Goal: Task Accomplishment & Management: Complete application form

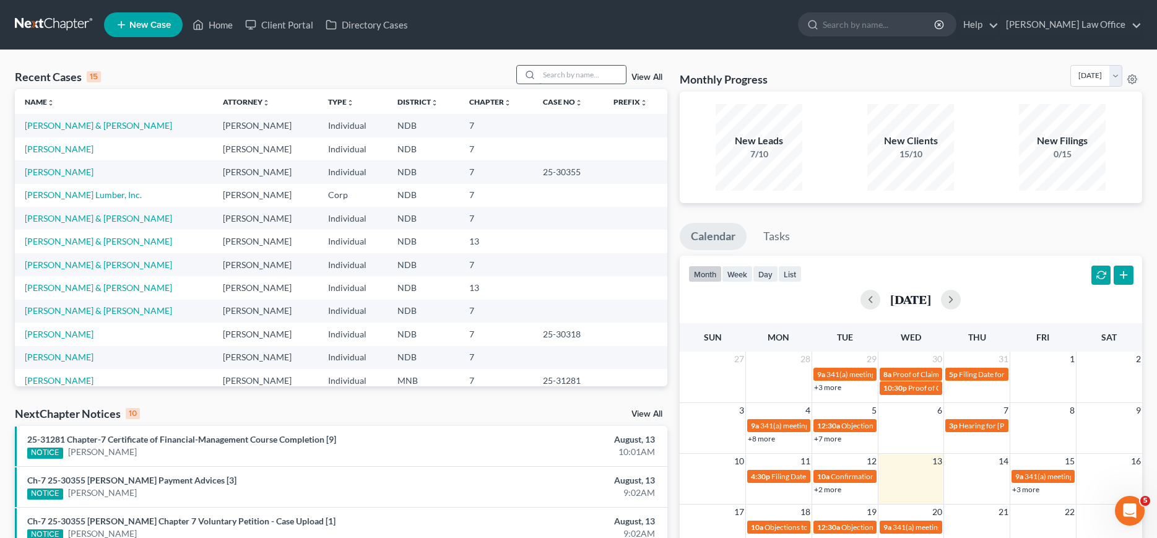
click at [554, 77] on input "search" at bounding box center [582, 75] width 87 height 18
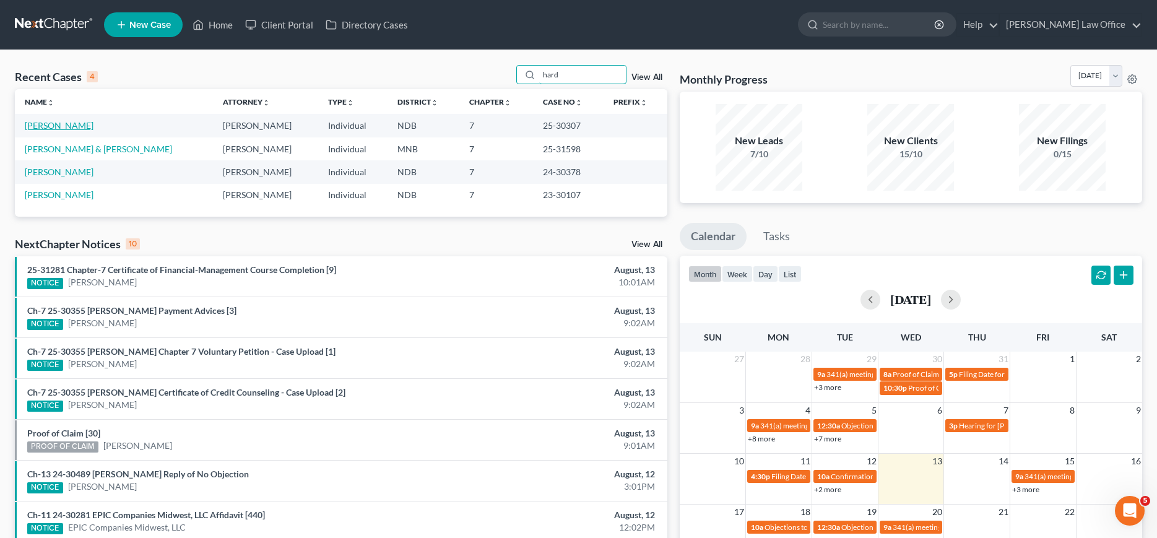
type input "hard"
click at [54, 128] on link "[PERSON_NAME]" at bounding box center [59, 125] width 69 height 11
select select "3"
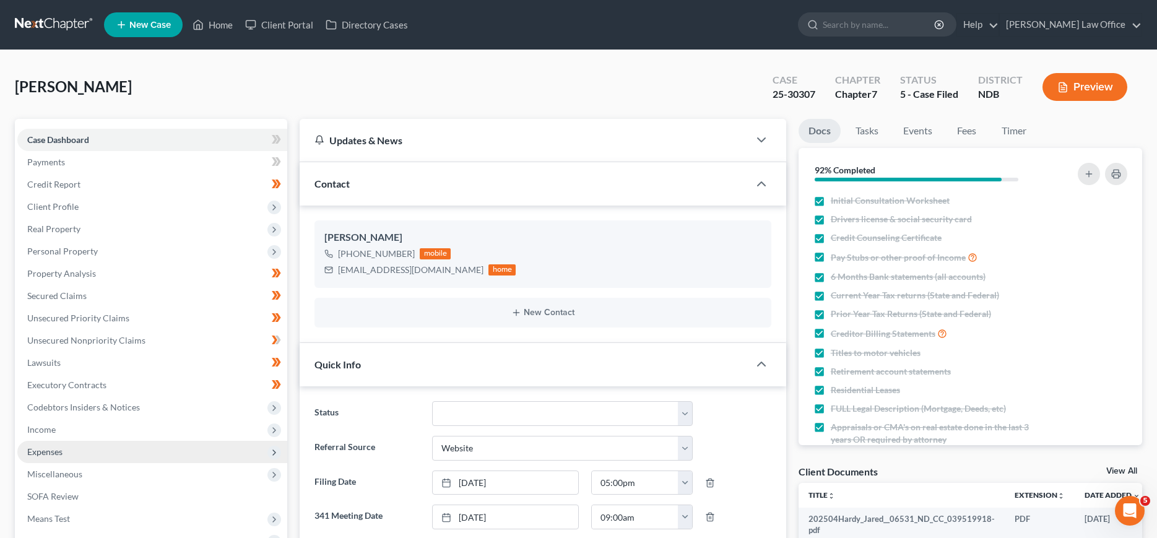
click at [46, 449] on span "Expenses" at bounding box center [44, 451] width 35 height 11
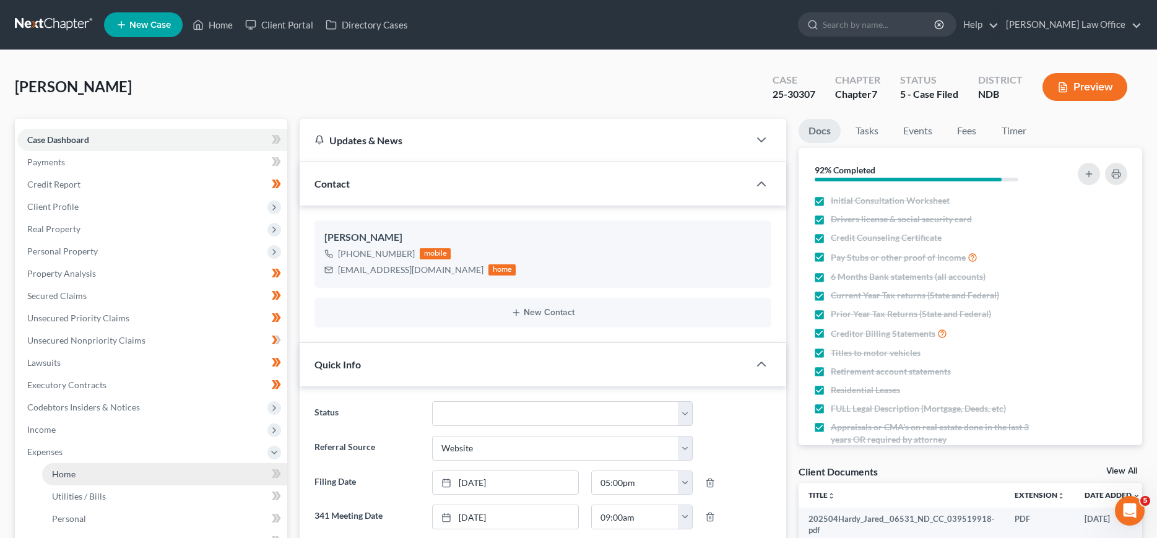
click at [61, 472] on span "Home" at bounding box center [64, 474] width 24 height 11
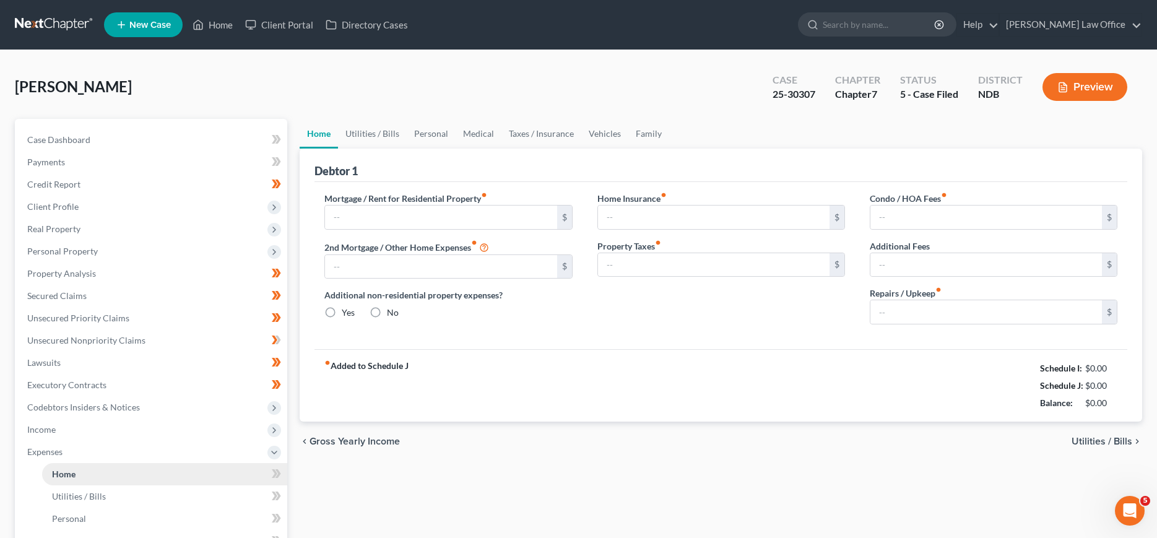
type input "3,887.06"
type input "932.56"
radio input "true"
type input "0.00"
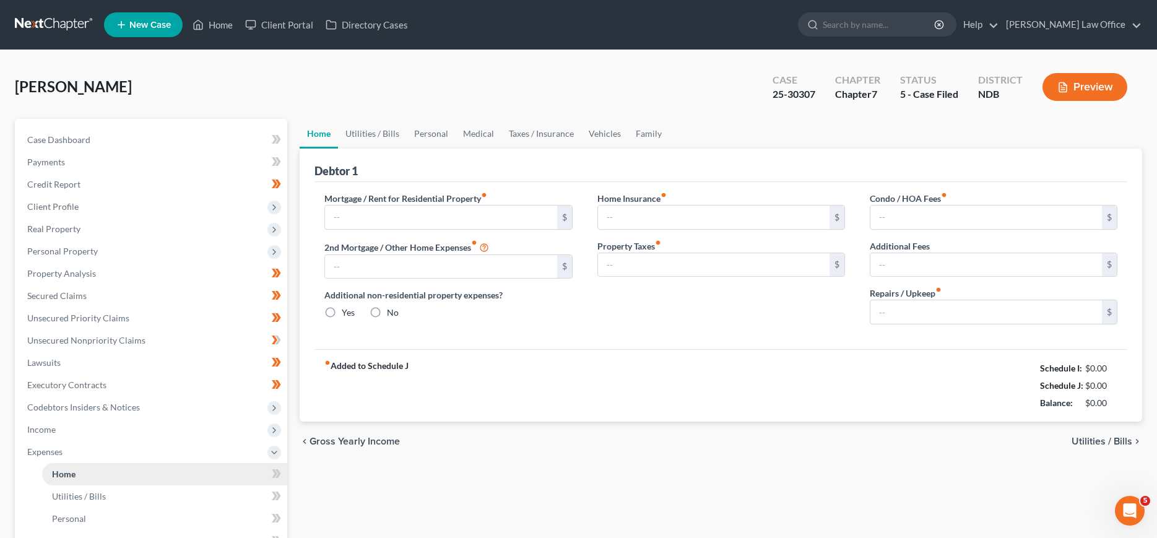
type input "0.00"
type input "100.00"
click at [45, 21] on link at bounding box center [54, 25] width 79 height 22
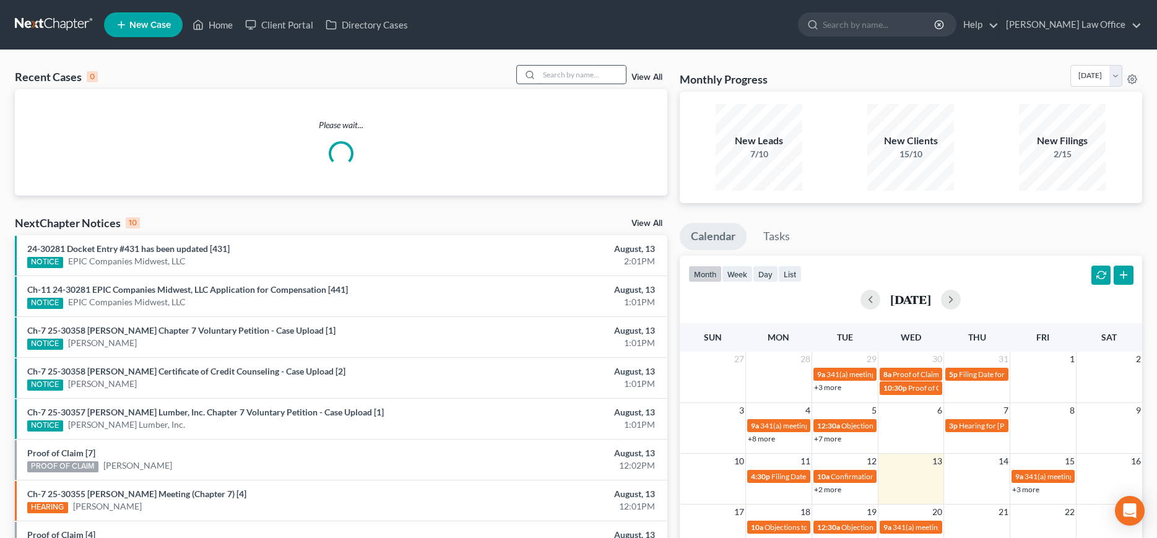
click at [552, 72] on input "search" at bounding box center [582, 75] width 87 height 18
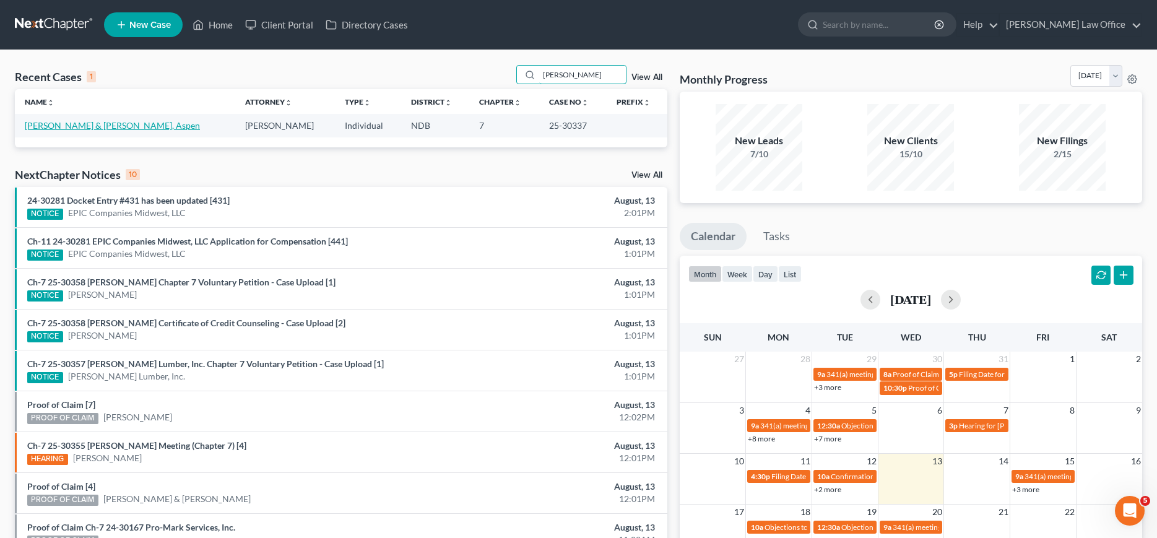
type input "dix"
click at [74, 128] on link "Dixson, Austin & Iverson, Aspen" at bounding box center [112, 125] width 175 height 11
select select "4"
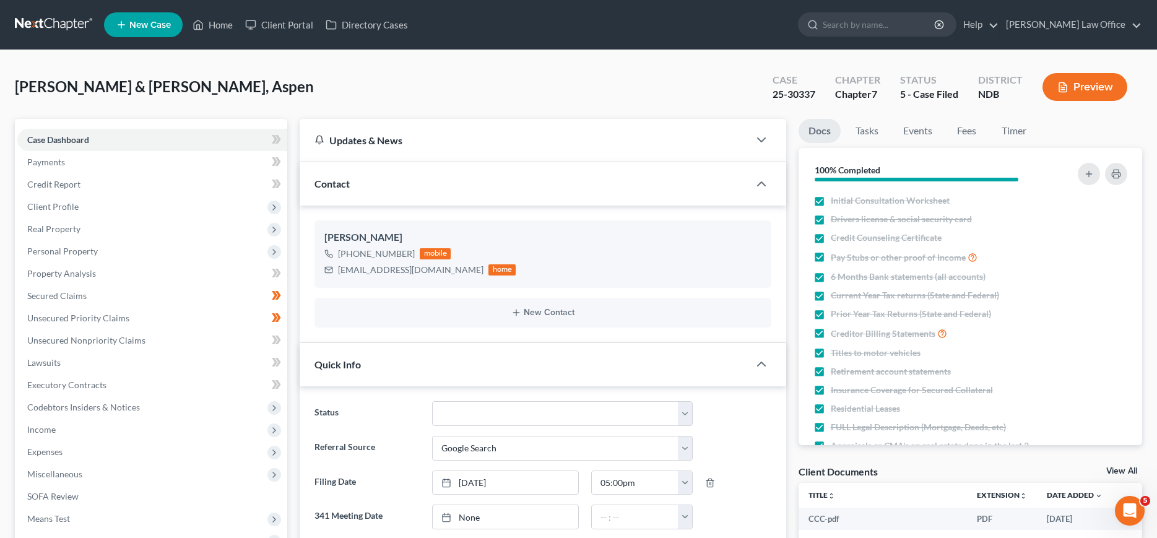
drag, startPoint x: 50, startPoint y: 446, endPoint x: 61, endPoint y: 465, distance: 21.7
click at [51, 446] on span "Expenses" at bounding box center [44, 451] width 35 height 11
click at [64, 472] on span "Home" at bounding box center [64, 474] width 24 height 11
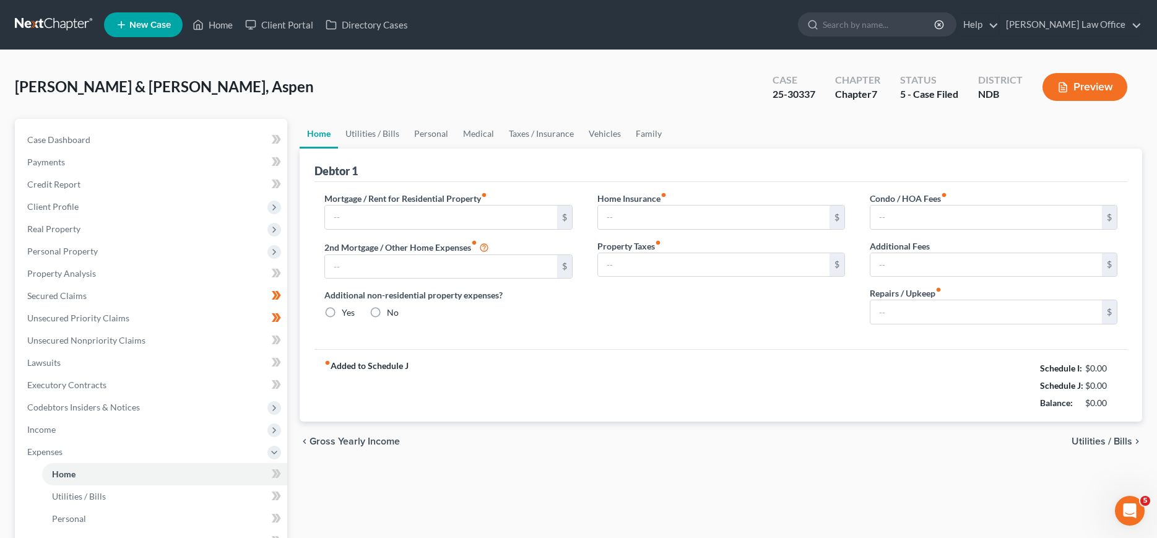
type input "2,000.00"
type input "0.00"
radio input "true"
type input "0.00"
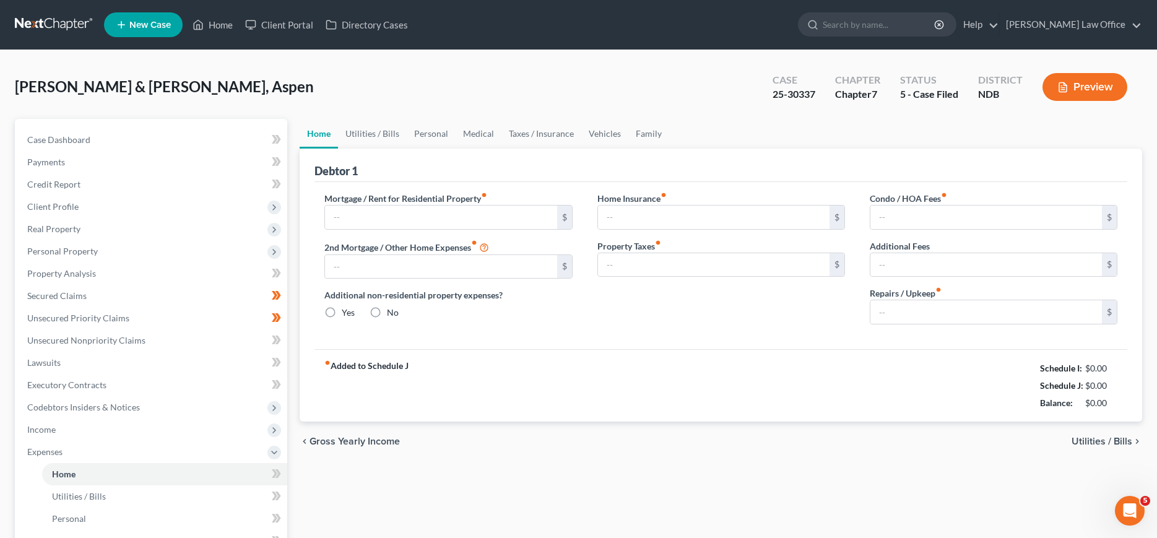
type input "0.00"
type input "100.00"
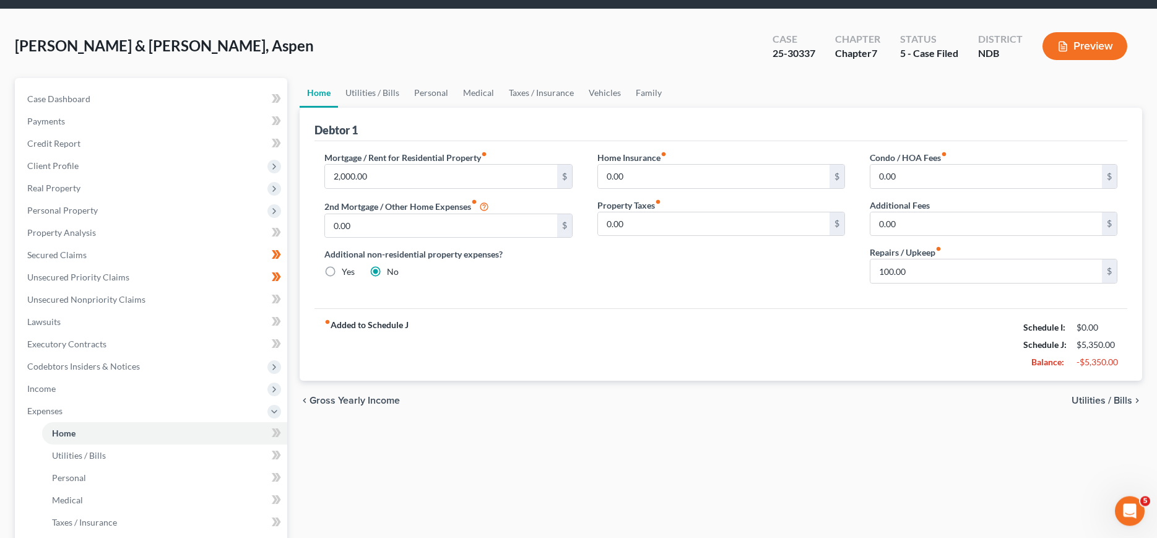
scroll to position [63, 0]
